Goal: Task Accomplishment & Management: Complete application form

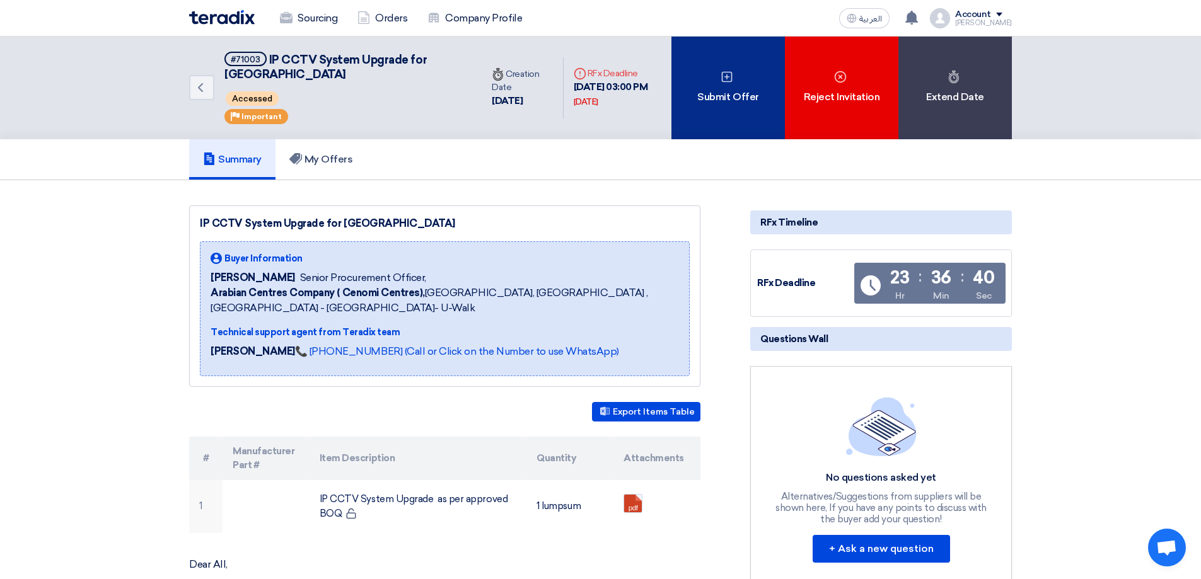
click at [727, 74] on icon at bounding box center [726, 77] width 13 height 13
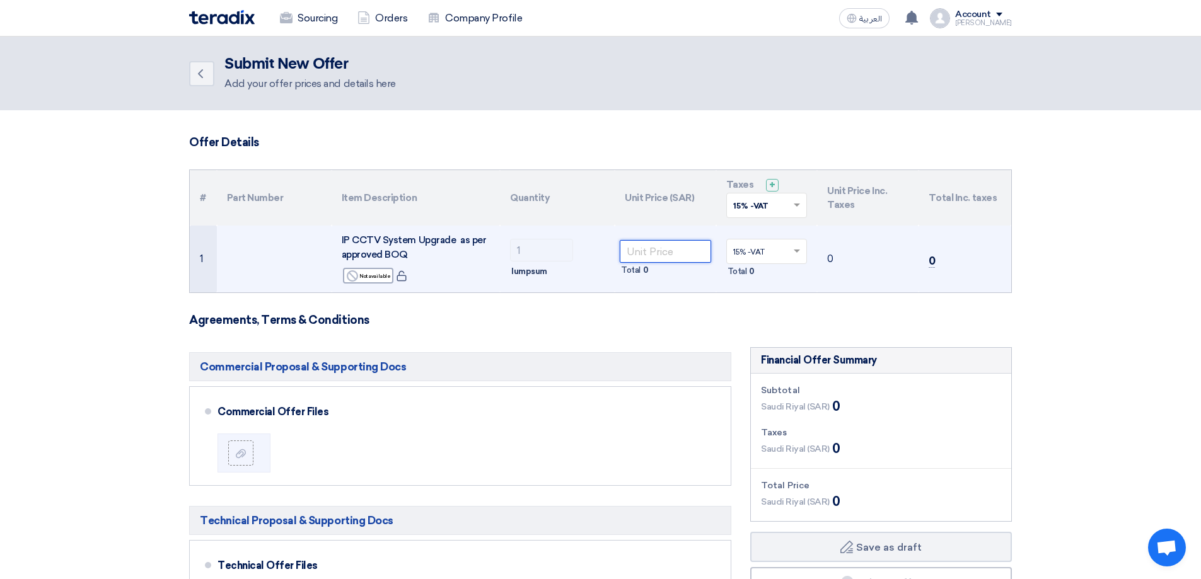
click at [655, 255] on input "number" at bounding box center [665, 251] width 91 height 23
click at [640, 251] on input "number" at bounding box center [665, 251] width 91 height 23
paste input "2756331.00"
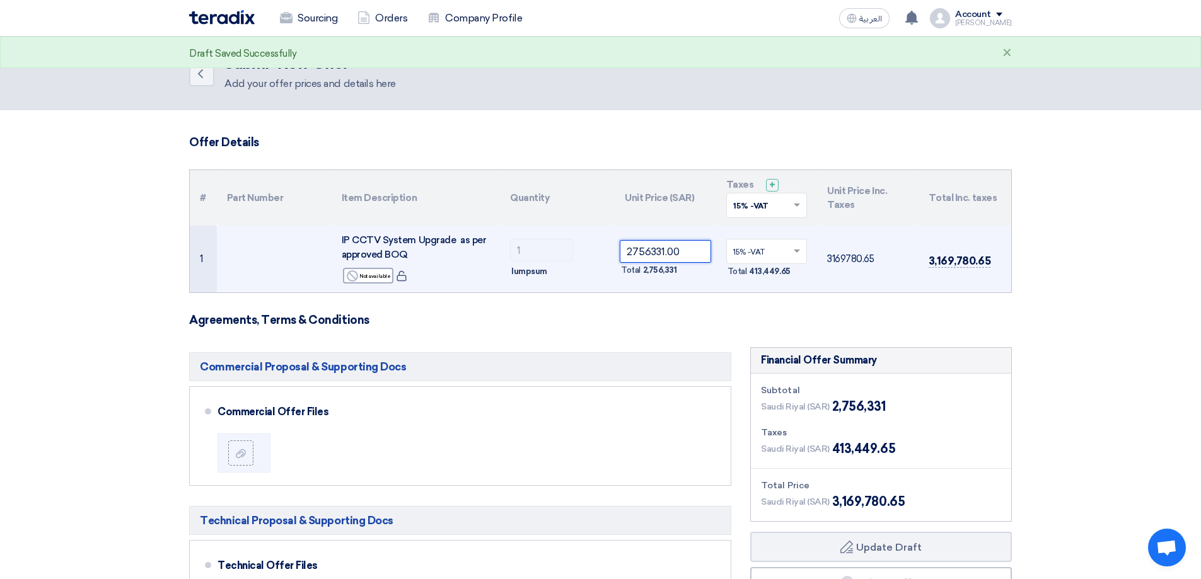
click at [630, 251] on input "2756331.00" at bounding box center [665, 251] width 91 height 23
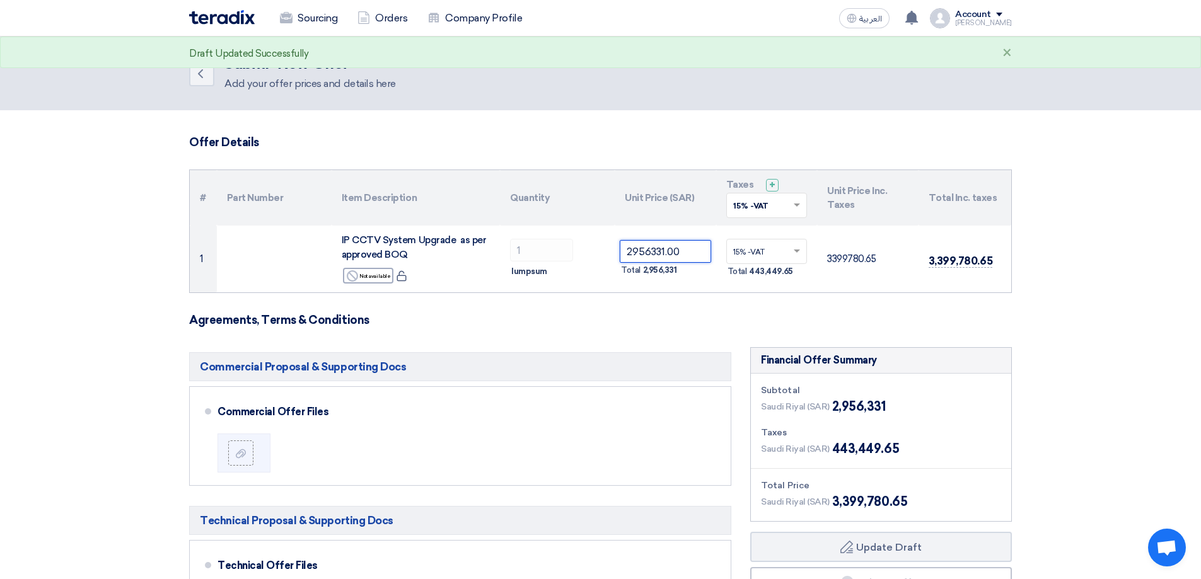
type input "2956331.00"
click at [842, 320] on h3 "Agreements, Terms & Conditions" at bounding box center [600, 320] width 823 height 14
click at [1076, 277] on section "Offer Details # Part Number Item Description Quantity Unit Price (SAR) Taxes + …" at bounding box center [600, 585] width 1201 height 951
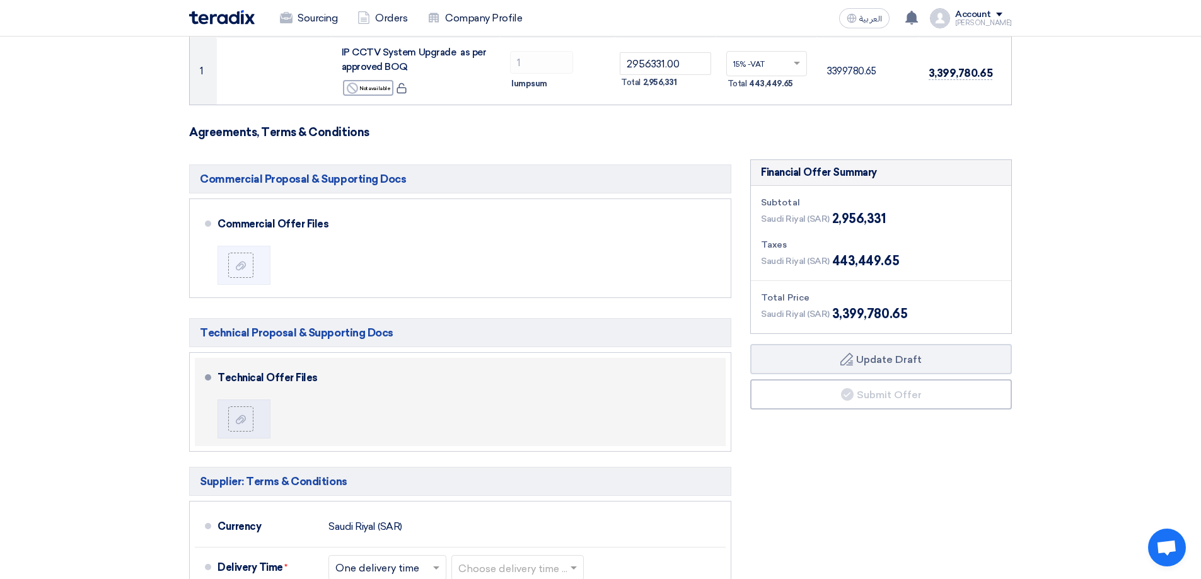
scroll to position [189, 0]
click at [236, 417] on icon at bounding box center [241, 418] width 10 height 10
click at [0, 0] on input "file" at bounding box center [0, 0] width 0 height 0
click at [235, 419] on div at bounding box center [240, 418] width 15 height 13
click at [0, 0] on input "file" at bounding box center [0, 0] width 0 height 0
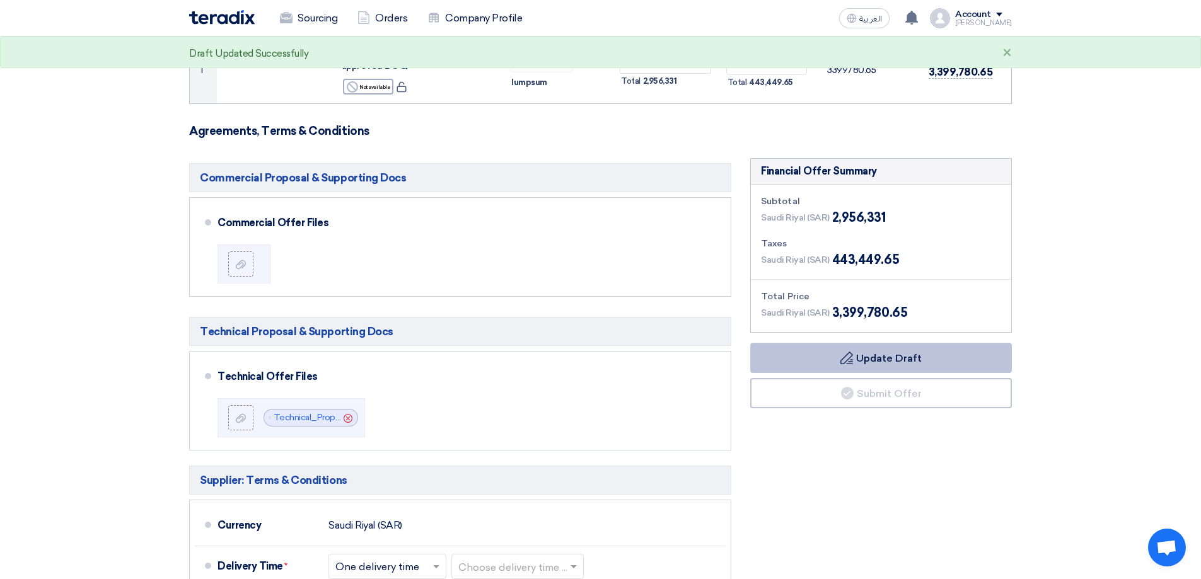
click at [885, 355] on button "Draft Update Draft" at bounding box center [881, 358] width 262 height 30
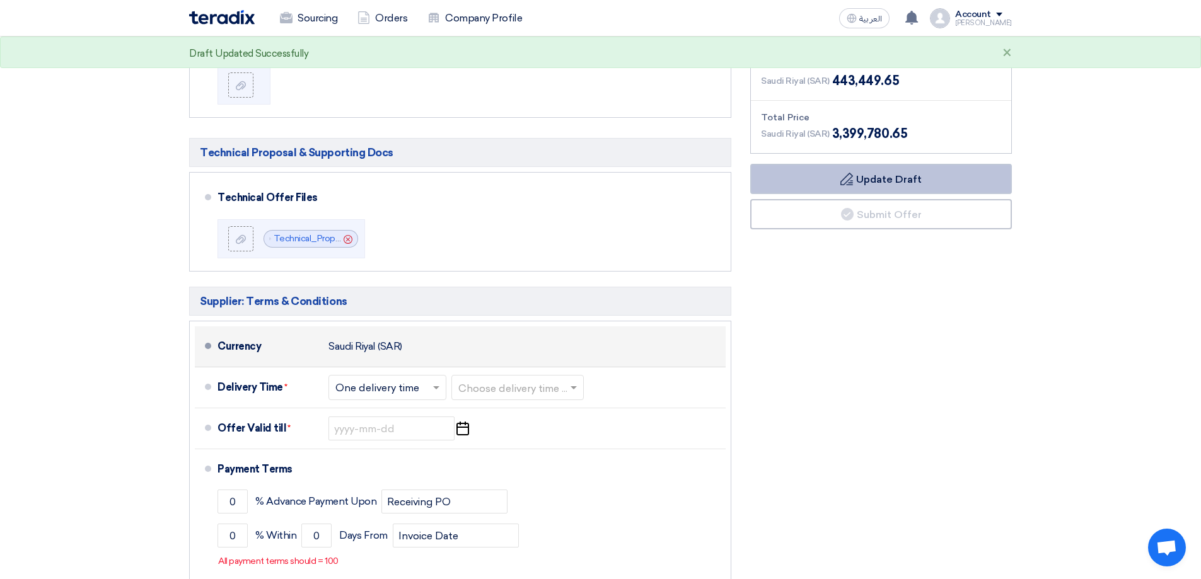
scroll to position [378, 0]
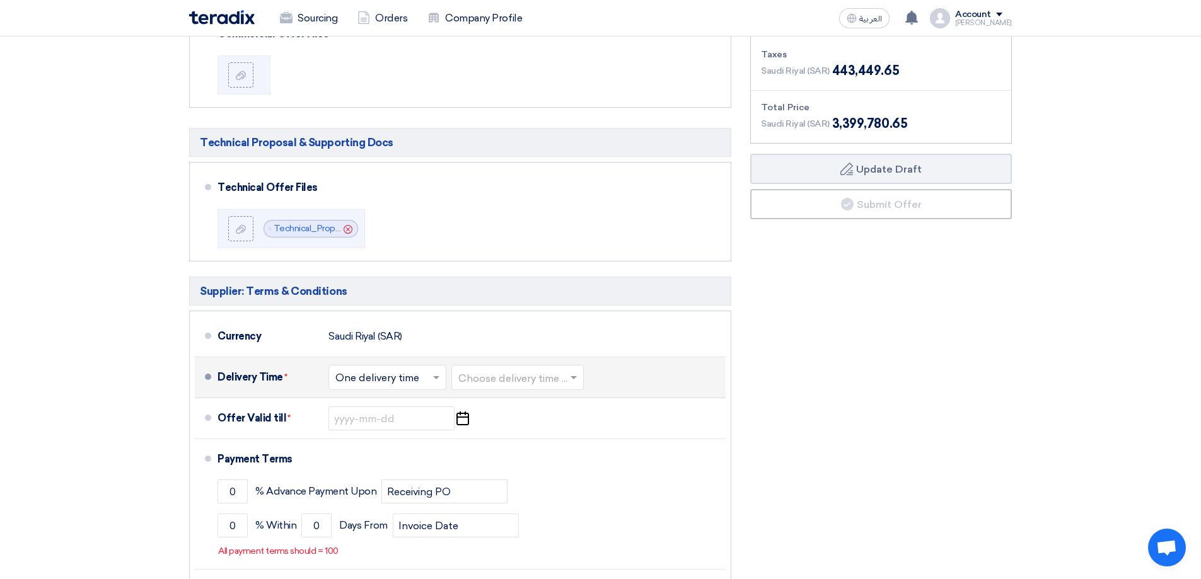
click at [431, 378] on span at bounding box center [438, 377] width 16 height 13
click at [402, 425] on span "One delivery time" at bounding box center [378, 428] width 87 height 12
click at [572, 376] on span at bounding box center [575, 377] width 16 height 13
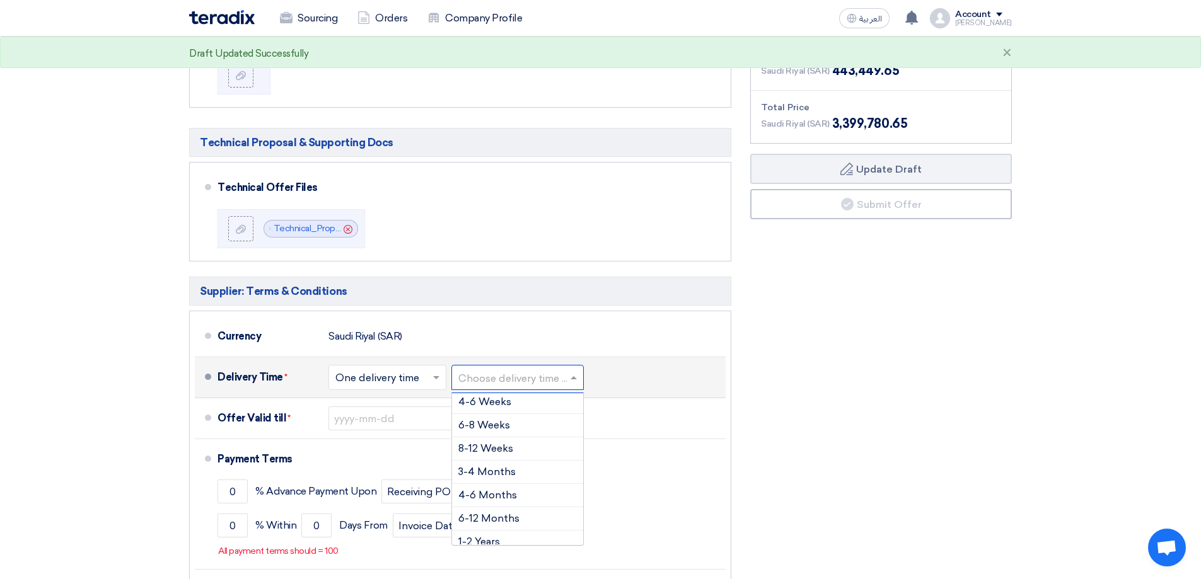
scroll to position [92, 0]
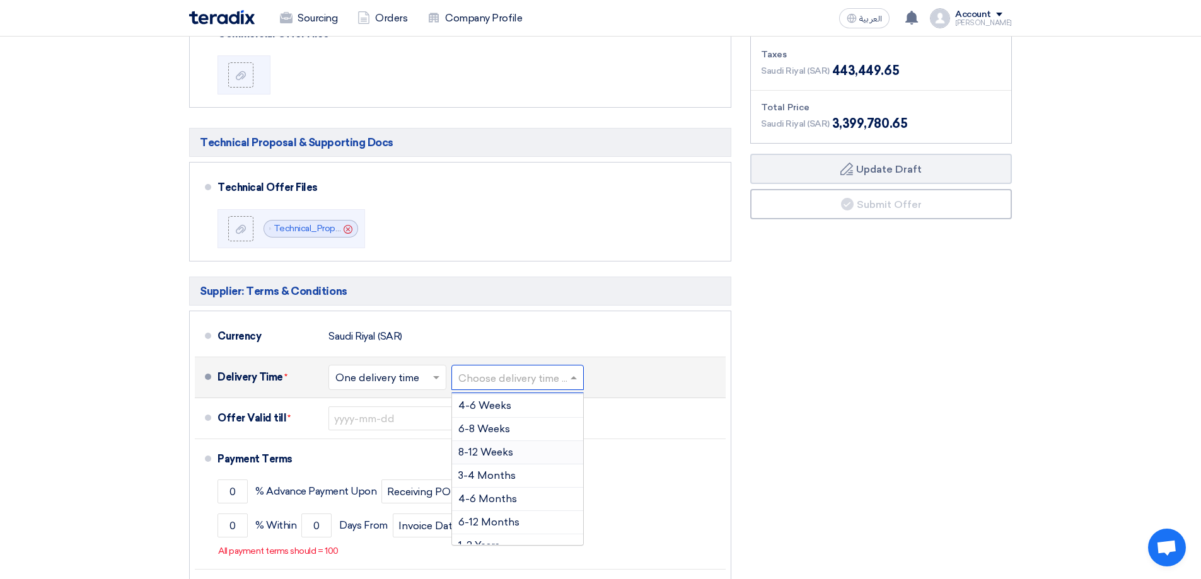
click at [499, 455] on span "8-12 Weeks" at bounding box center [485, 452] width 55 height 12
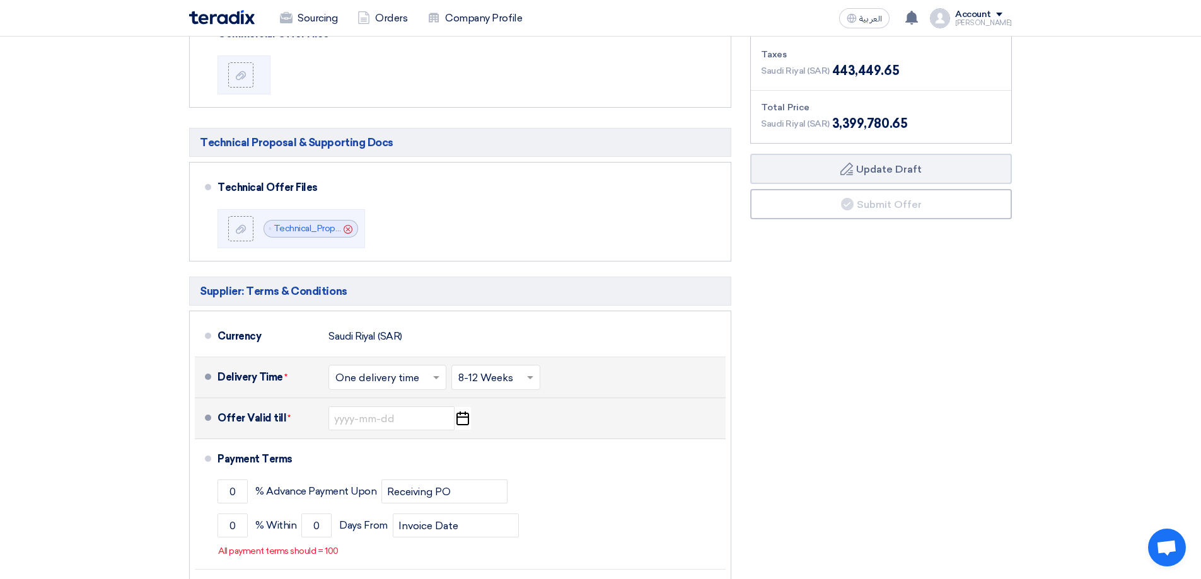
click at [461, 418] on use "button" at bounding box center [462, 419] width 13 height 14
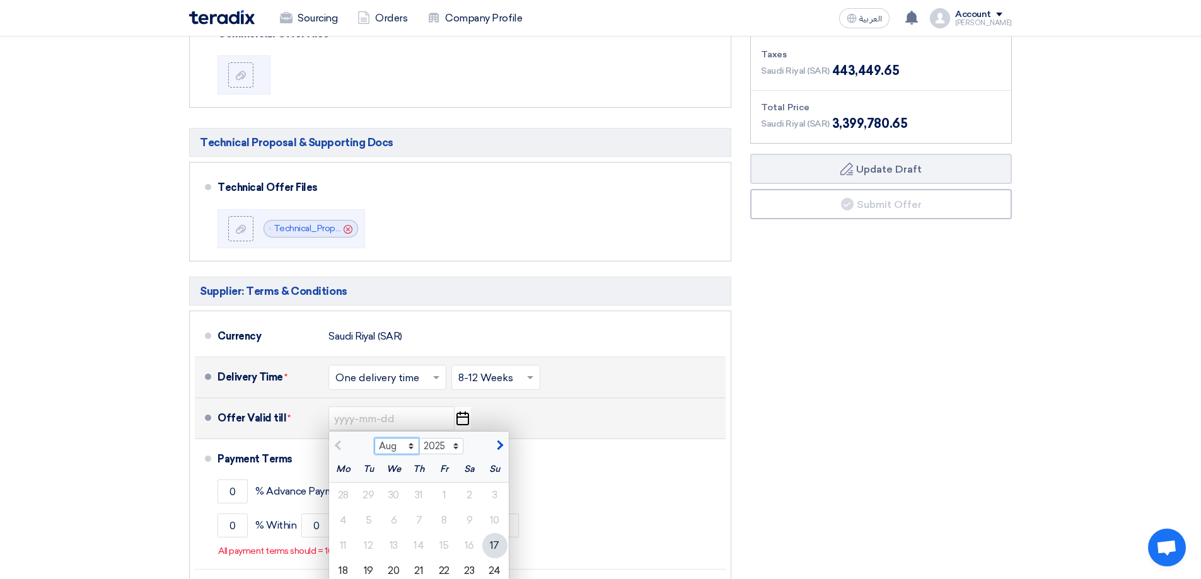
click at [412, 443] on select "Aug Sep Oct Nov Dec" at bounding box center [396, 446] width 45 height 16
click at [374, 438] on select "Aug Sep Oct Nov Dec" at bounding box center [396, 446] width 45 height 16
click at [411, 444] on select "Aug Sep Oct Nov Dec" at bounding box center [396, 446] width 45 height 16
click at [374, 438] on select "Aug Sep Oct Nov Dec" at bounding box center [396, 446] width 45 height 16
click at [412, 446] on select "Aug Sep Oct Nov Dec" at bounding box center [396, 446] width 45 height 16
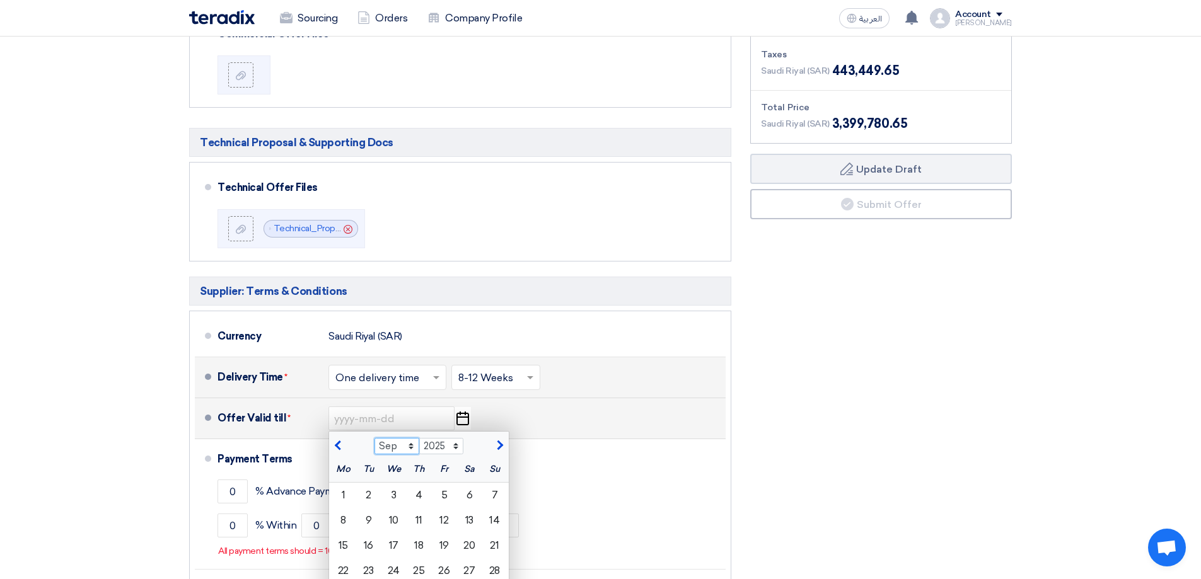
select select "10"
click at [374, 438] on select "Aug Sep Oct Nov Dec" at bounding box center [396, 446] width 45 height 16
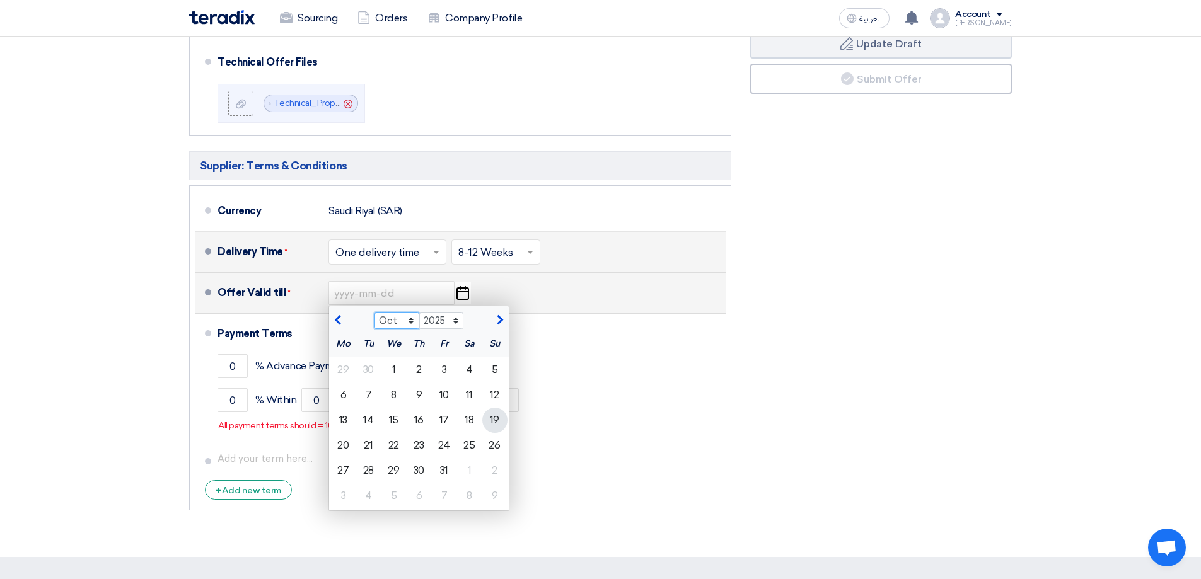
scroll to position [504, 0]
click at [442, 468] on div "31" at bounding box center [444, 470] width 25 height 25
type input "[DATE]"
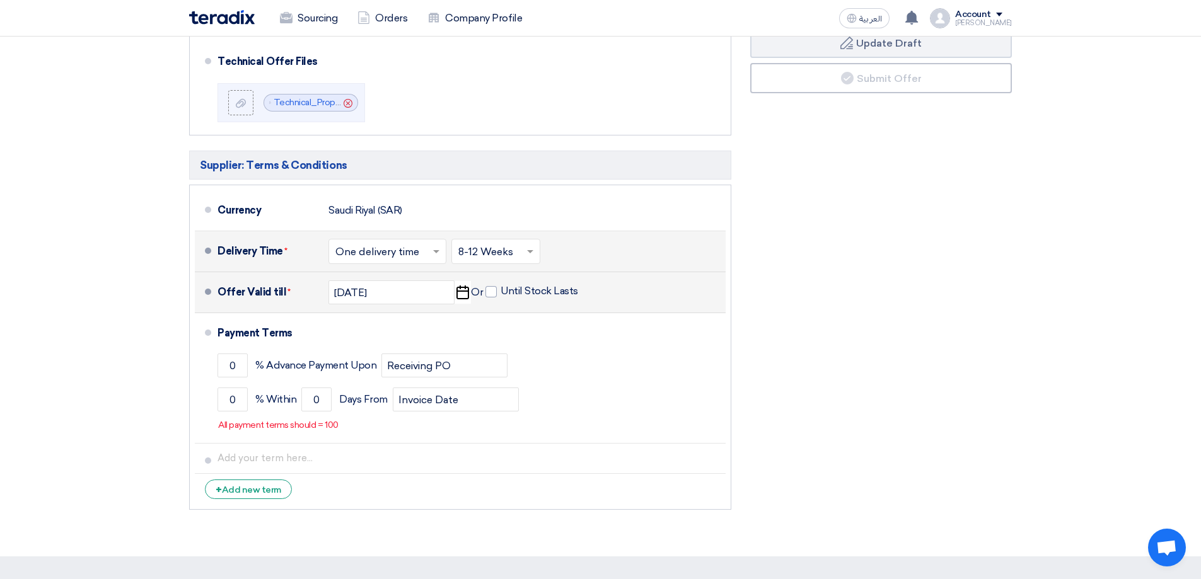
click at [845, 288] on div "Financial Offer Summary Subtotal [GEOGRAPHIC_DATA] (SAR) 2,956,331 Taxes Draft" at bounding box center [881, 179] width 280 height 673
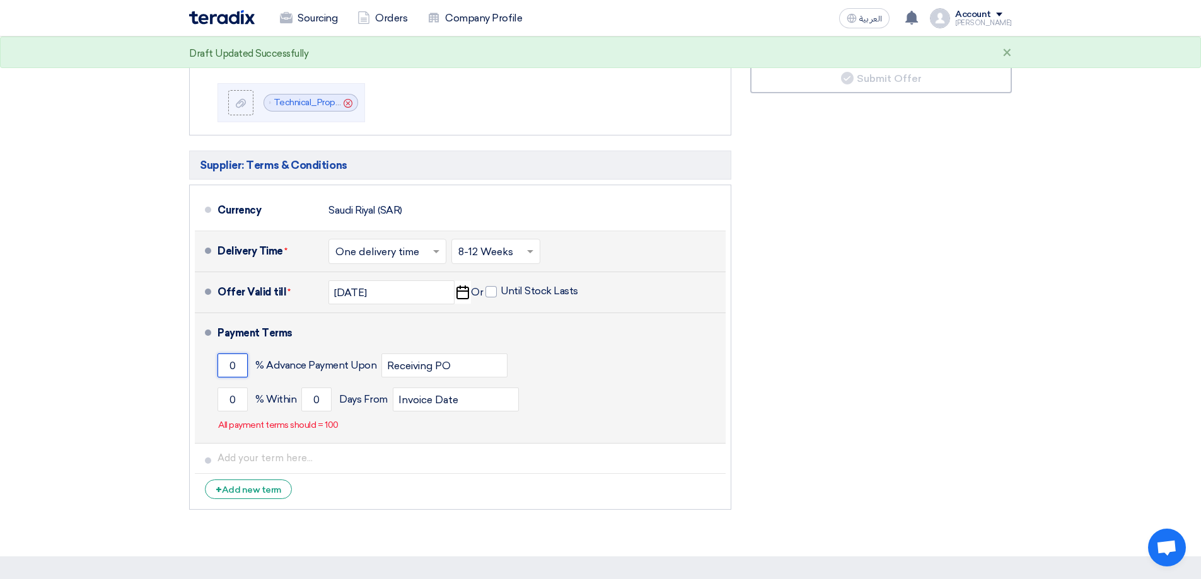
drag, startPoint x: 236, startPoint y: 364, endPoint x: 207, endPoint y: 357, distance: 29.7
click at [207, 357] on li "Payment Terms 0 % Advance Payment Upon Receiving PO 0 % Within 0" at bounding box center [460, 378] width 531 height 130
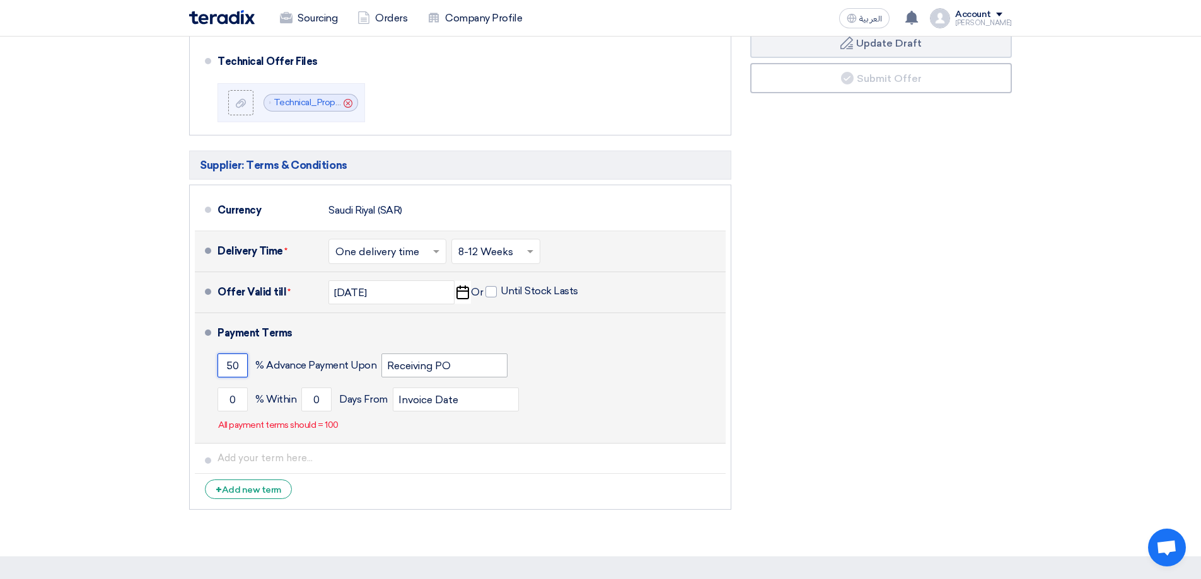
type input "50"
click at [427, 362] on input "Receiving PO" at bounding box center [444, 366] width 126 height 24
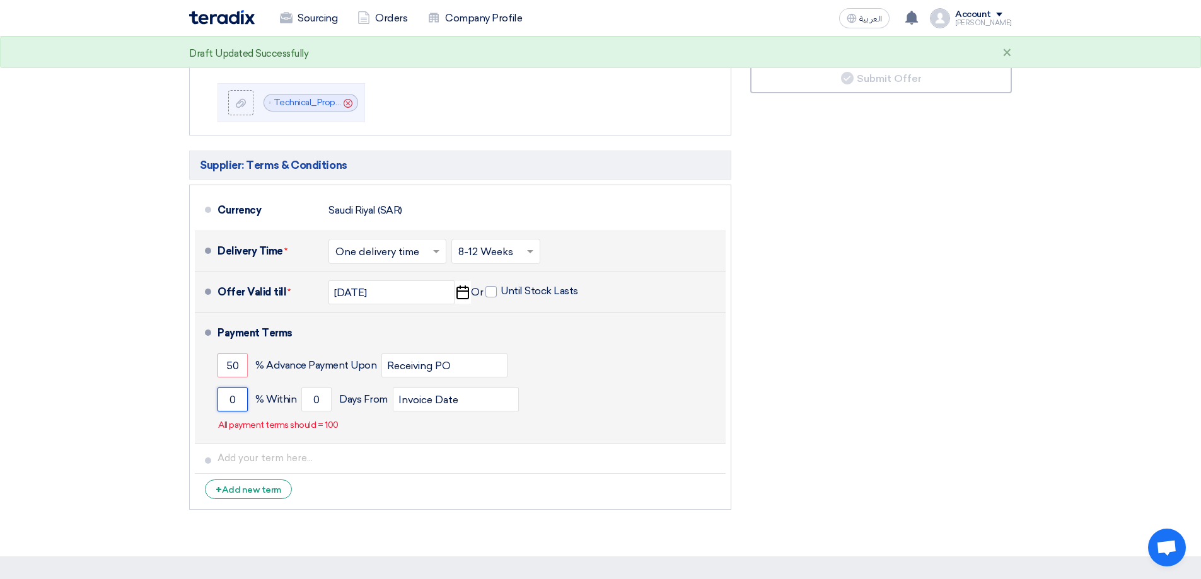
click at [240, 398] on input "0" at bounding box center [232, 400] width 30 height 24
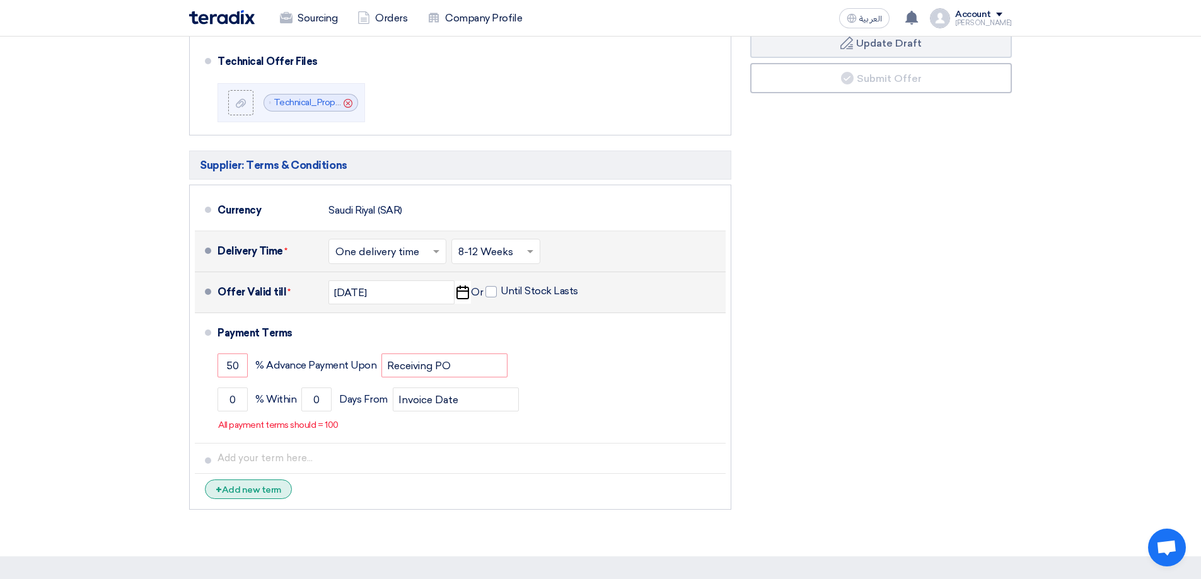
click at [244, 493] on div "+ Add new term" at bounding box center [248, 490] width 87 height 20
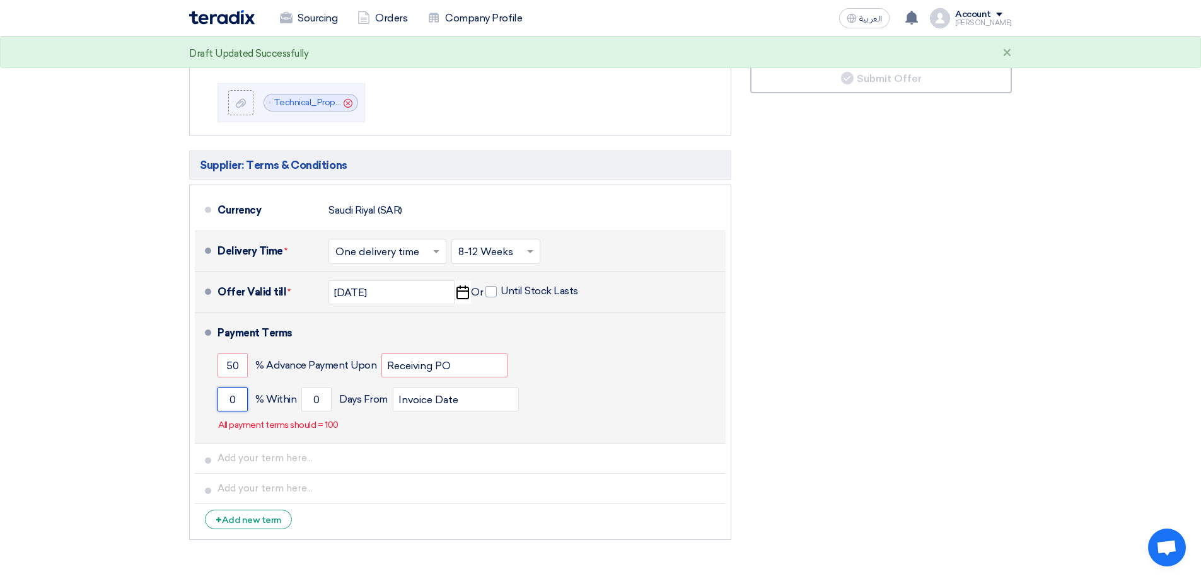
click at [232, 398] on input "0" at bounding box center [232, 400] width 30 height 24
type input "40"
drag, startPoint x: 312, startPoint y: 396, endPoint x: 320, endPoint y: 396, distance: 7.6
click at [320, 396] on input "0" at bounding box center [316, 400] width 30 height 24
type input "30"
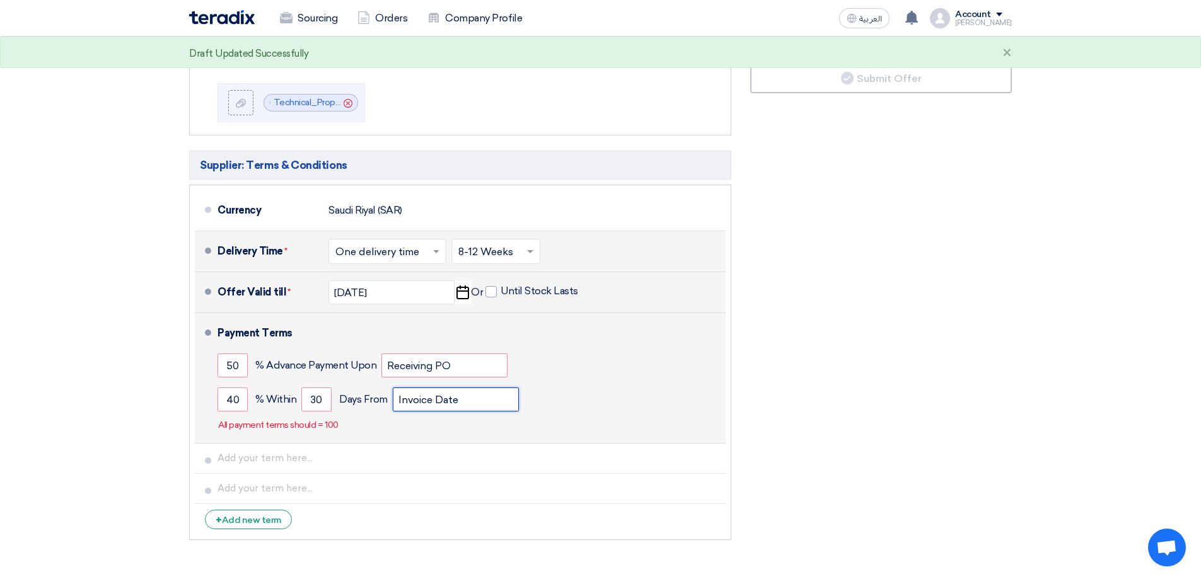
drag, startPoint x: 461, startPoint y: 398, endPoint x: 381, endPoint y: 398, distance: 80.7
click at [381, 398] on div "40 % [DATE] From Invoice Date" at bounding box center [468, 400] width 503 height 34
type input "a"
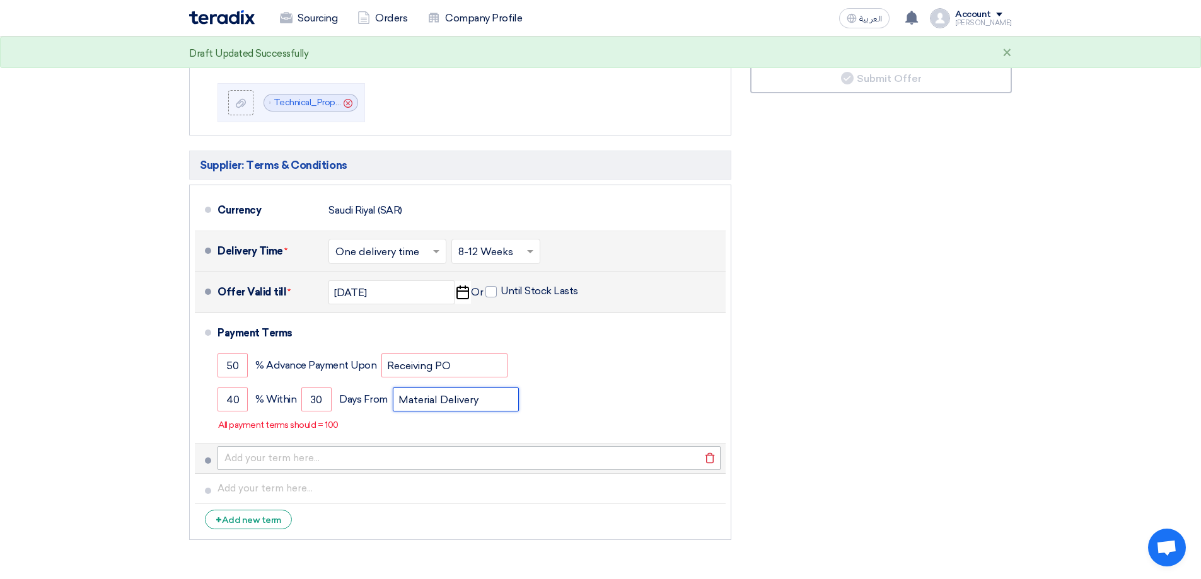
type input "Material Delivery"
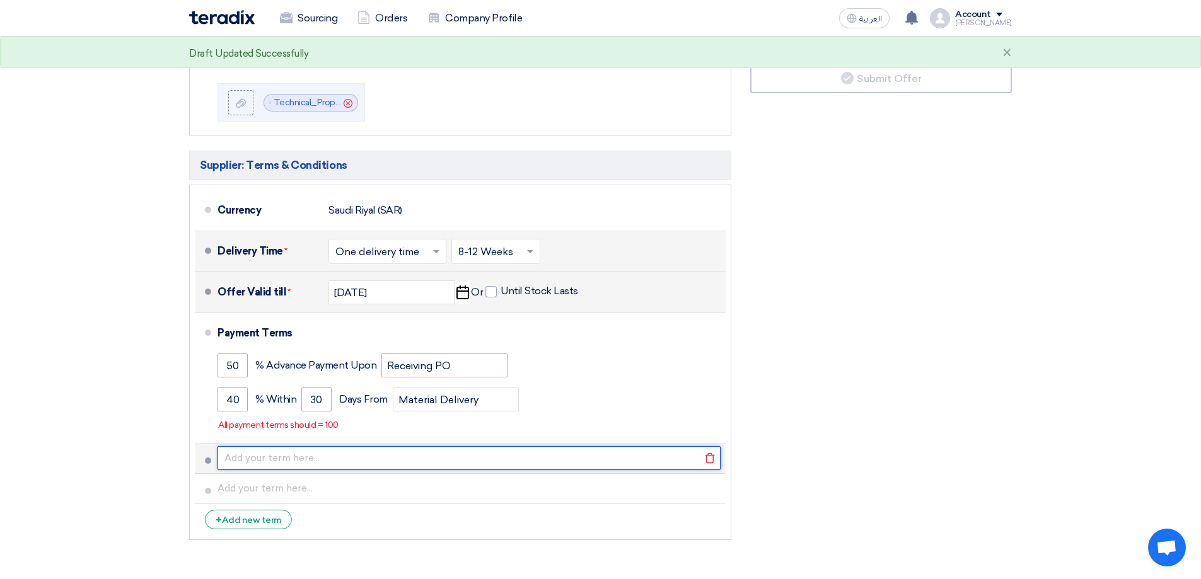
click at [257, 458] on input "text" at bounding box center [468, 458] width 503 height 24
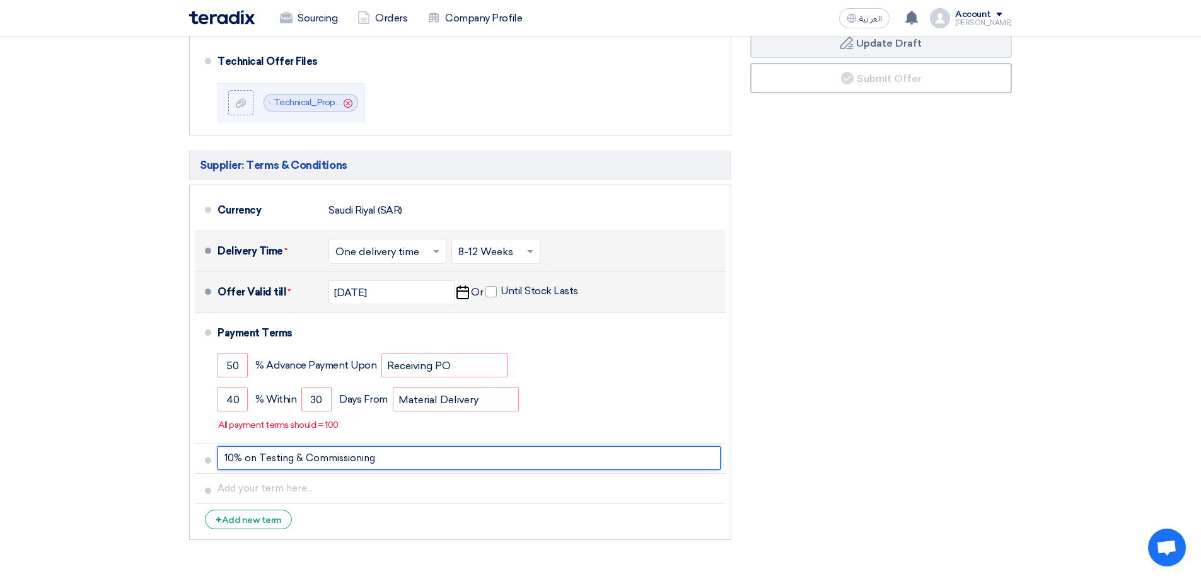
type input "10% on Testing & Commissioning"
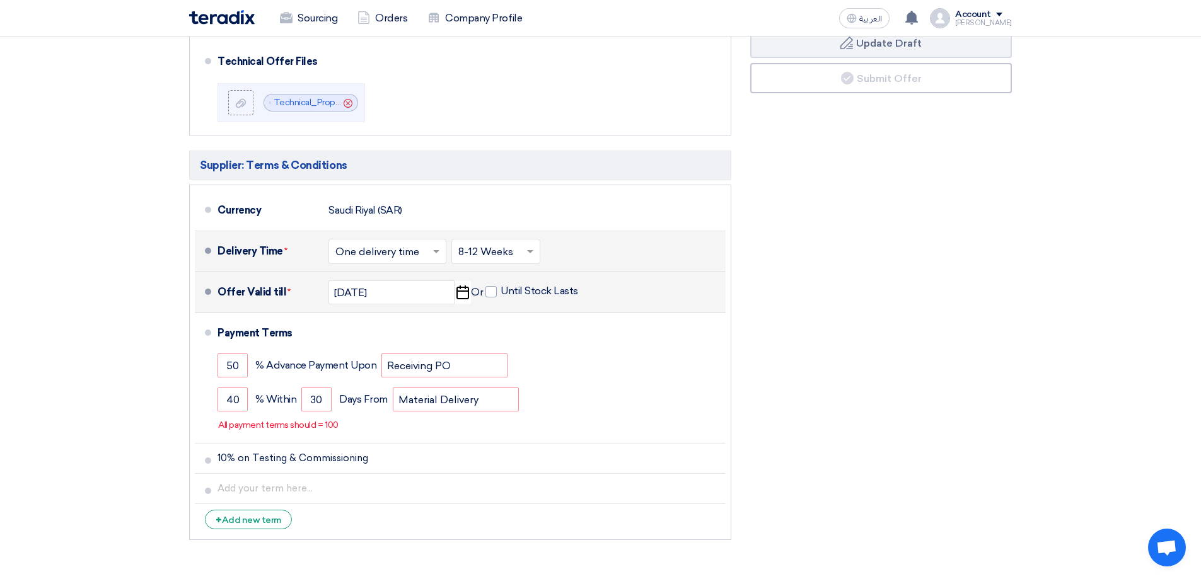
click at [114, 409] on section "Offer Details # Part Number Item Description Quantity Unit Price (SAR) Taxes + …" at bounding box center [600, 96] width 1201 height 981
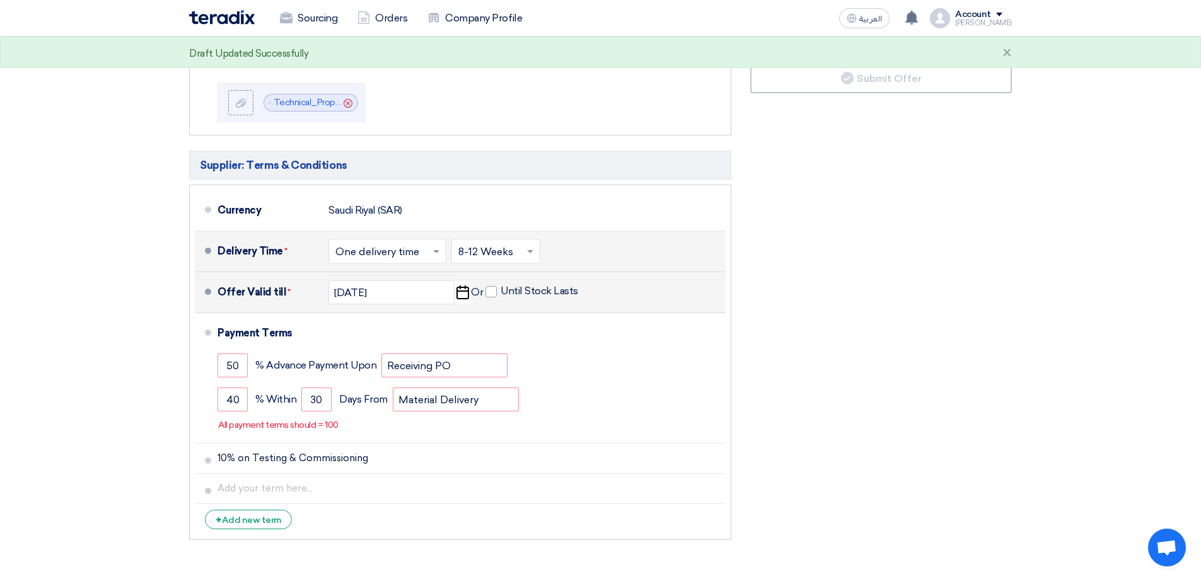
click at [867, 407] on div "Financial Offer Summary Subtotal [GEOGRAPHIC_DATA] (SAR) 2,956,331 Taxes Draft" at bounding box center [881, 194] width 280 height 703
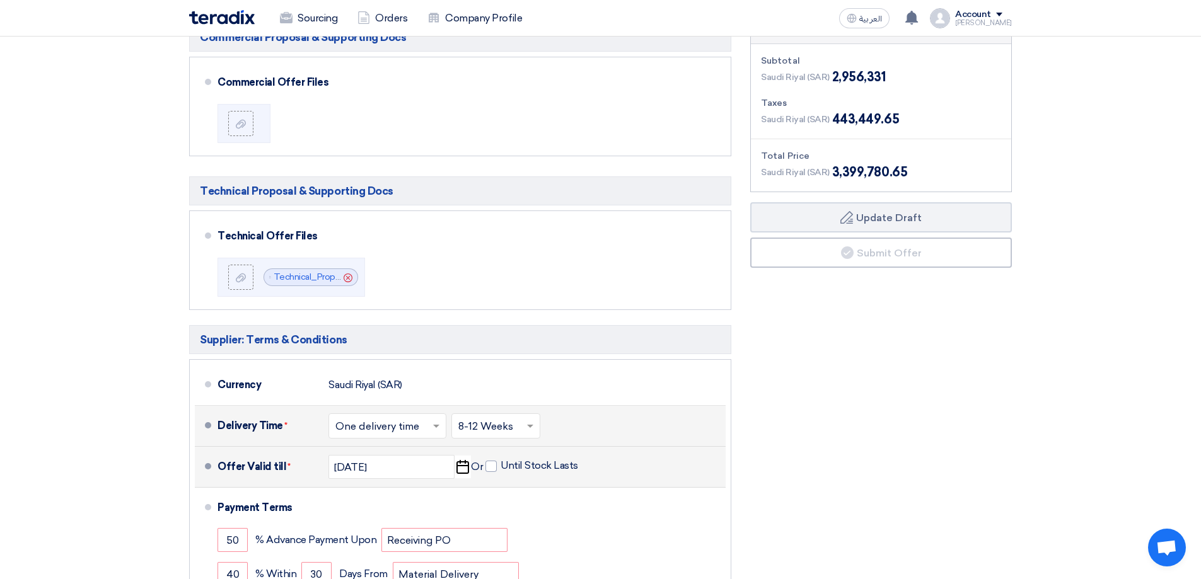
scroll to position [378, 0]
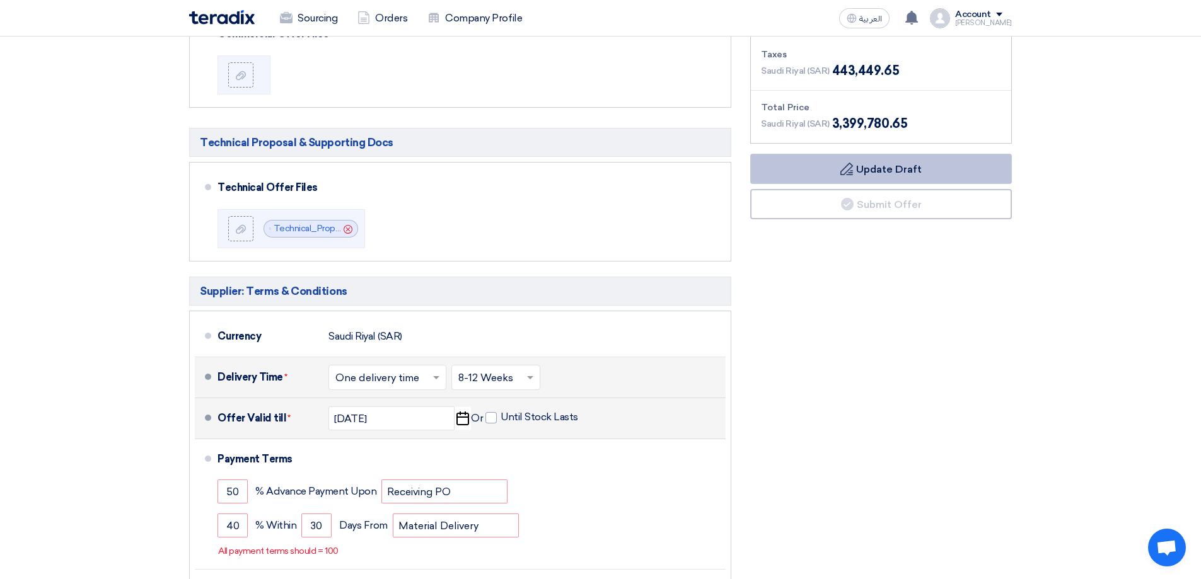
click at [890, 167] on button "Draft Update Draft" at bounding box center [881, 169] width 262 height 30
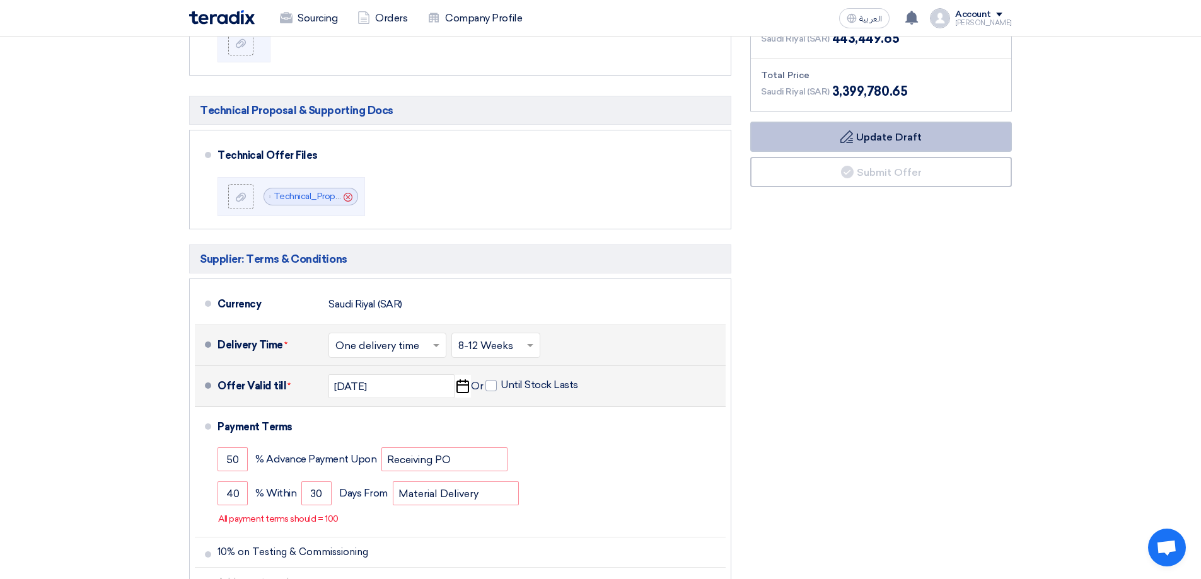
scroll to position [441, 0]
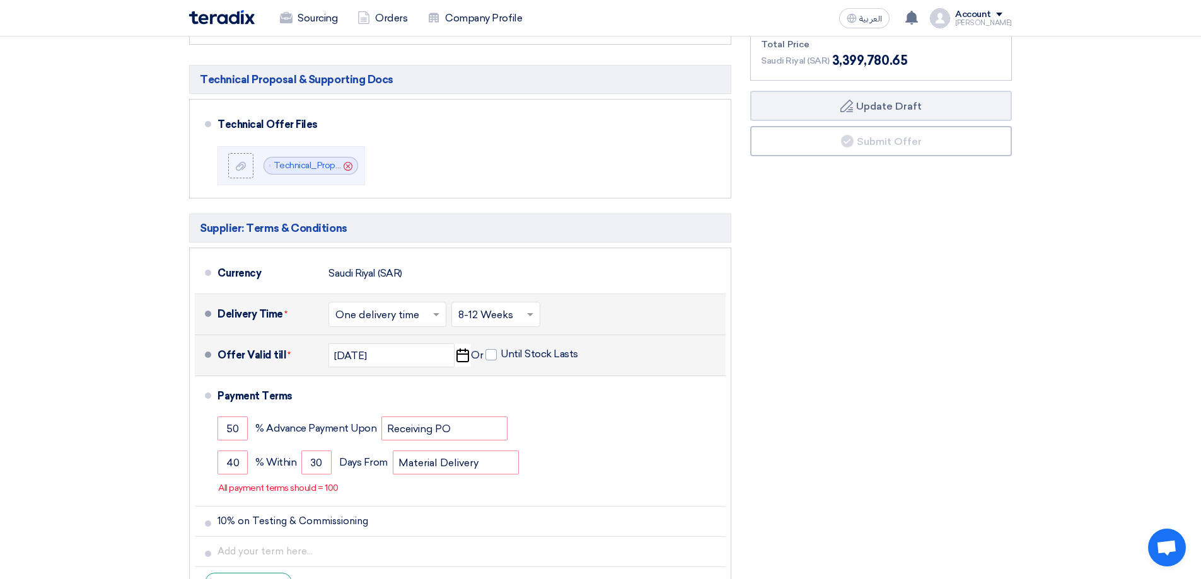
click at [856, 407] on div "Financial Offer Summary Subtotal [GEOGRAPHIC_DATA] (SAR) 2,956,331 Taxes Draft" at bounding box center [881, 257] width 280 height 703
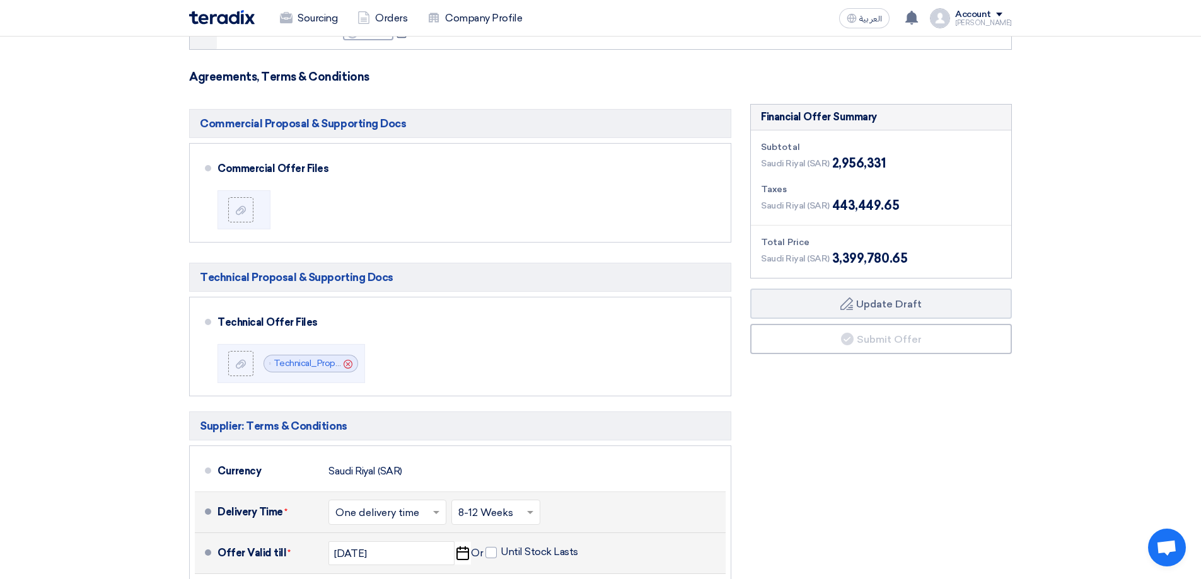
scroll to position [315, 0]
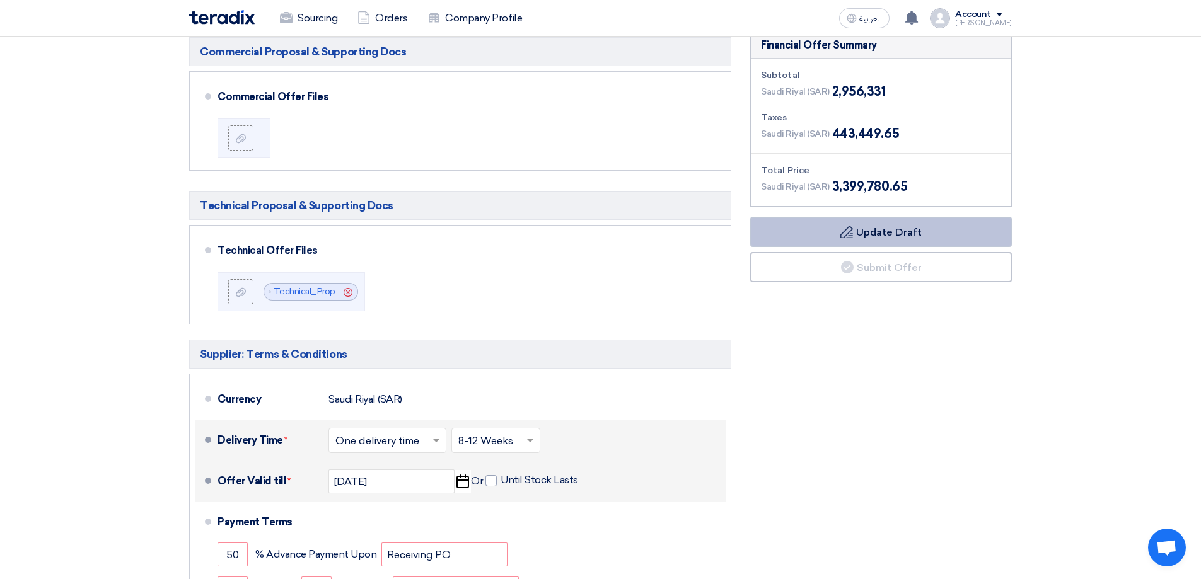
click at [892, 237] on button "Draft Update Draft" at bounding box center [881, 232] width 262 height 30
click at [1162, 238] on section "Offer Details # Part Number Item Description Quantity Unit Price (SAR) Taxes + …" at bounding box center [600, 285] width 1201 height 981
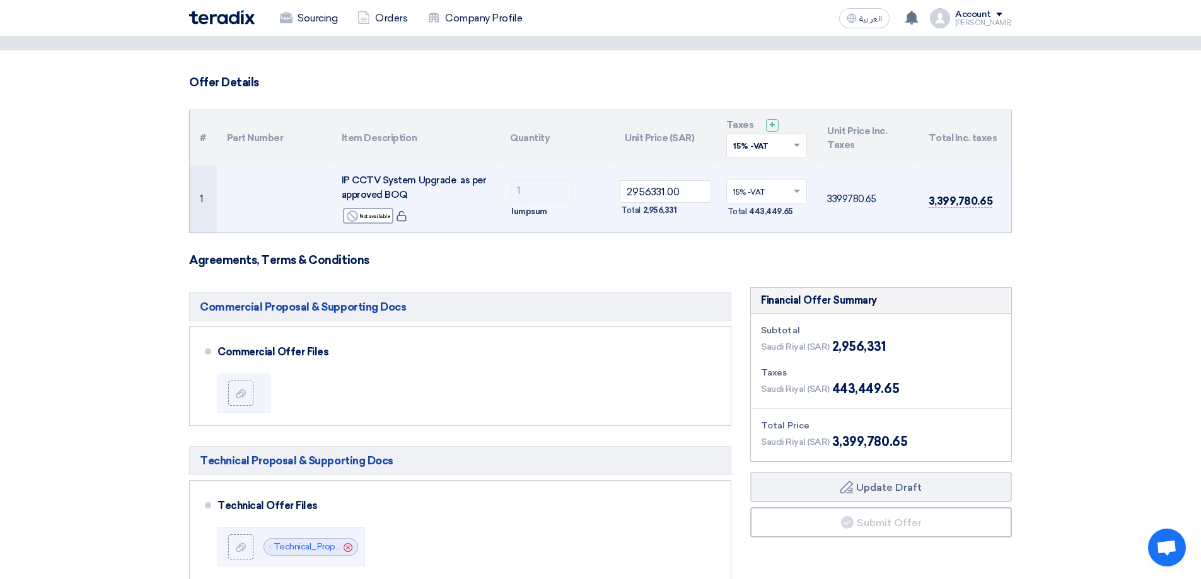
scroll to position [0, 0]
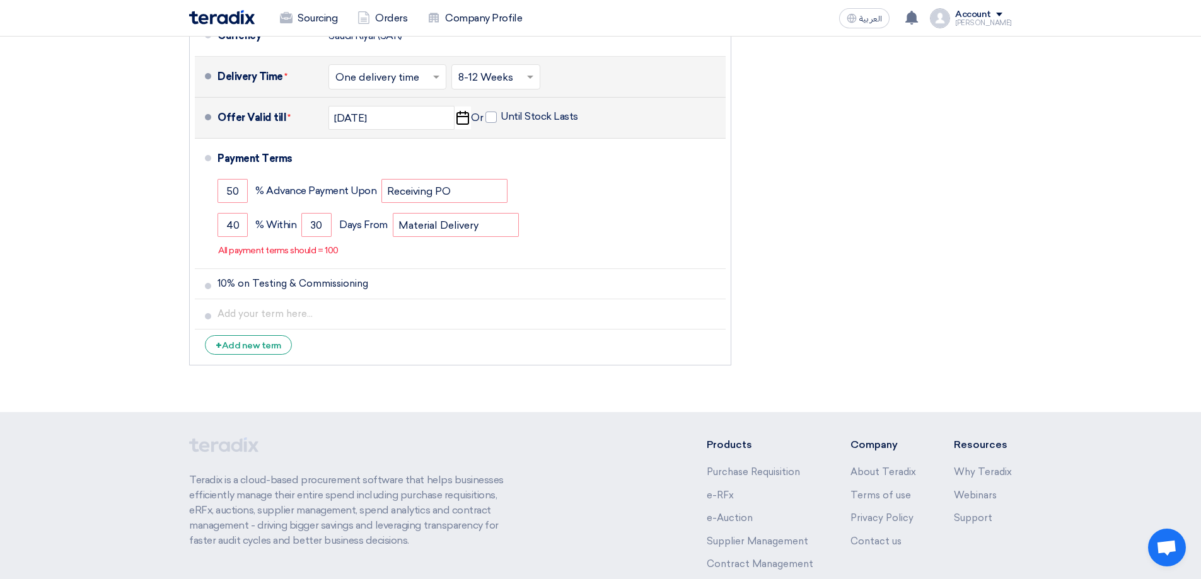
scroll to position [545, 0]
